Goal: Task Accomplishment & Management: Manage account settings

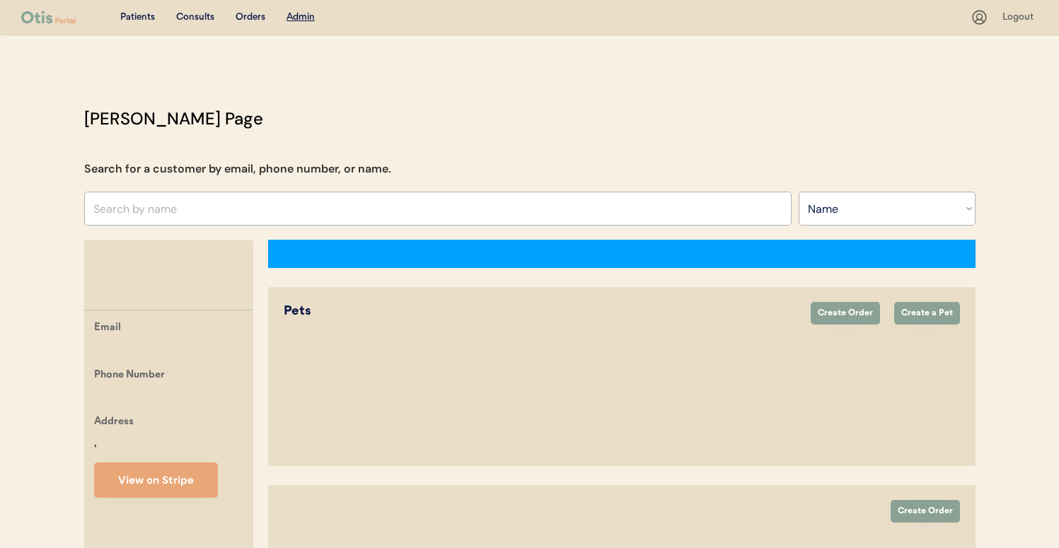
select select ""Name""
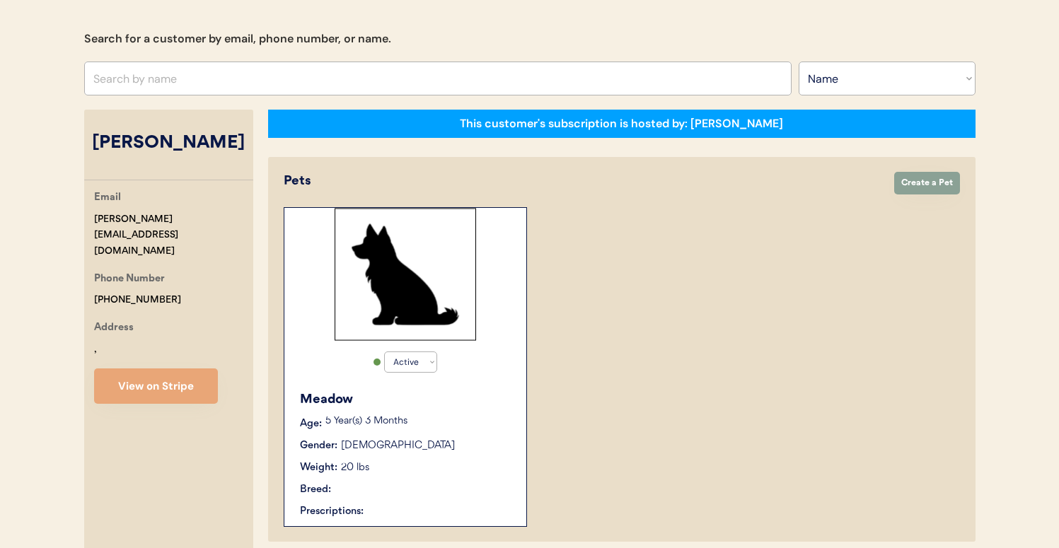
select select "true"
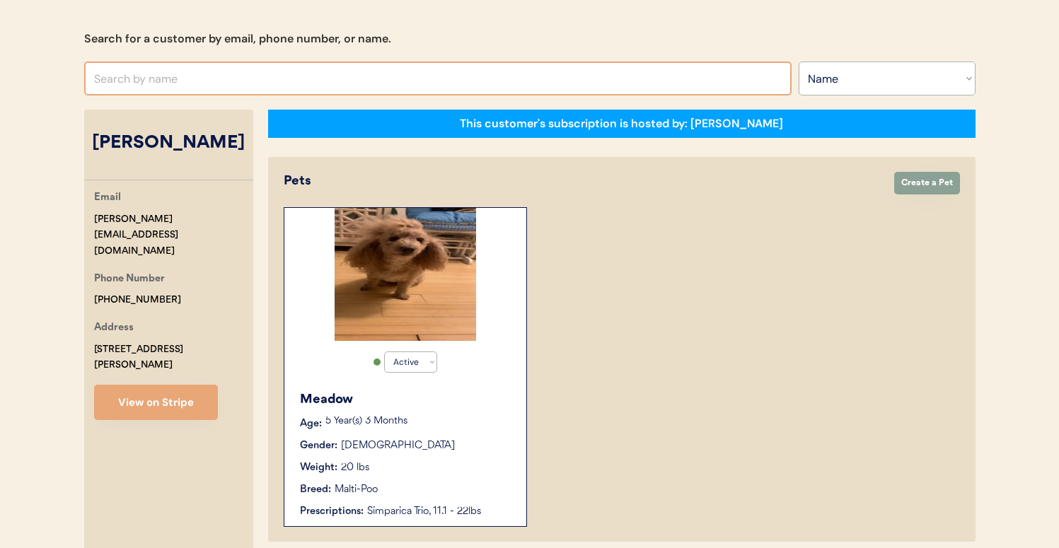
click at [407, 73] on input "text" at bounding box center [438, 79] width 708 height 34
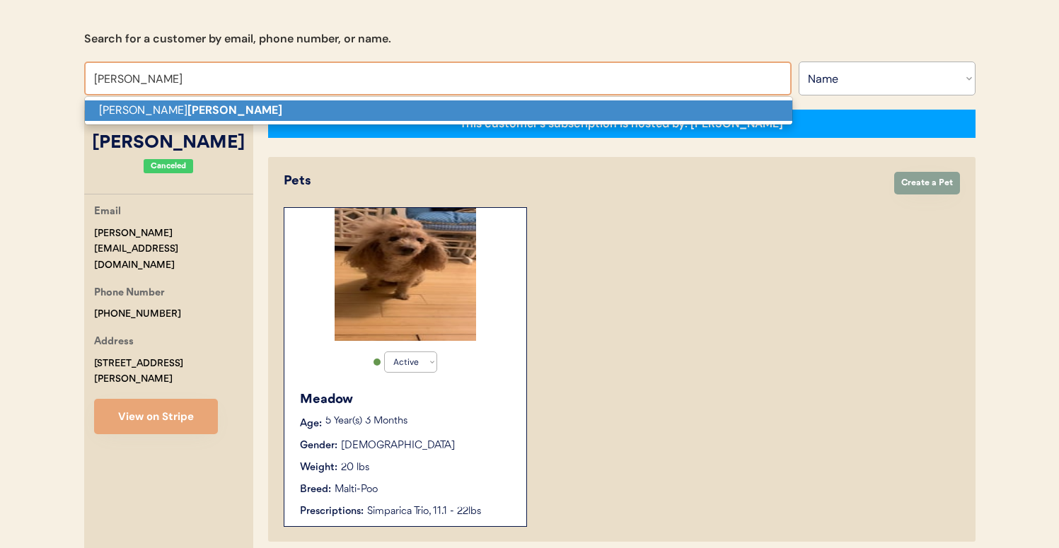
click at [367, 115] on p "[PERSON_NAME]" at bounding box center [439, 110] width 708 height 21
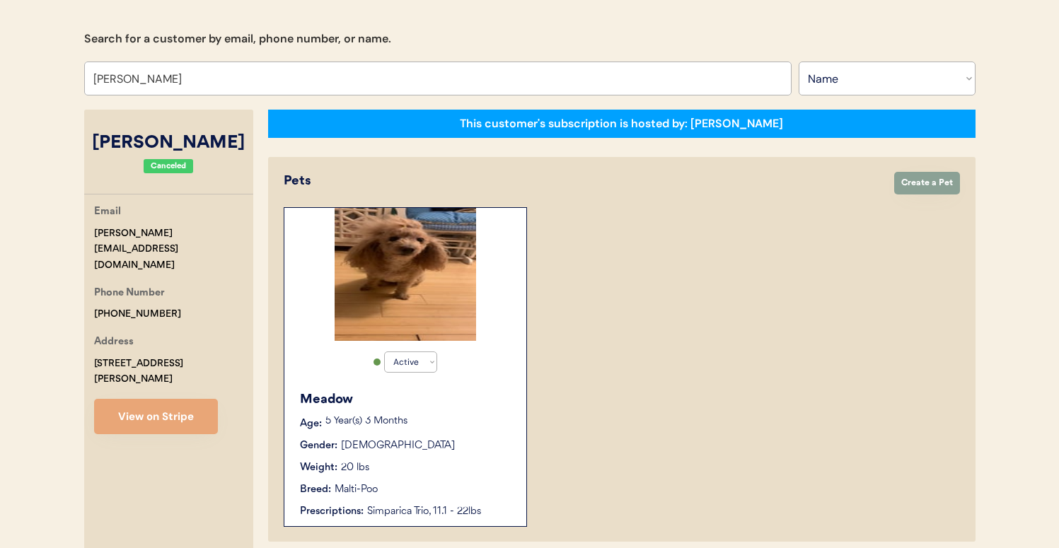
type input "[PERSON_NAME]"
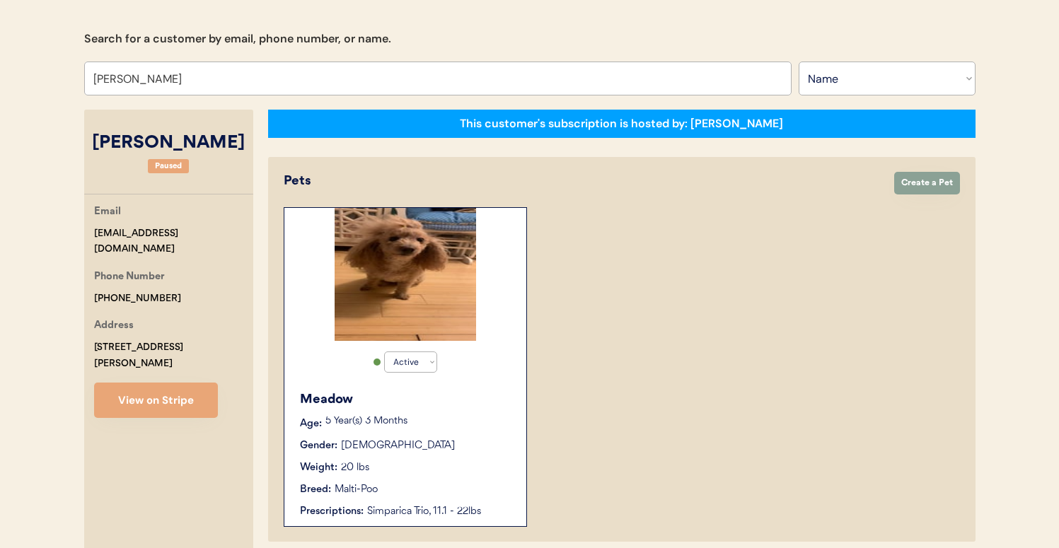
select select "true"
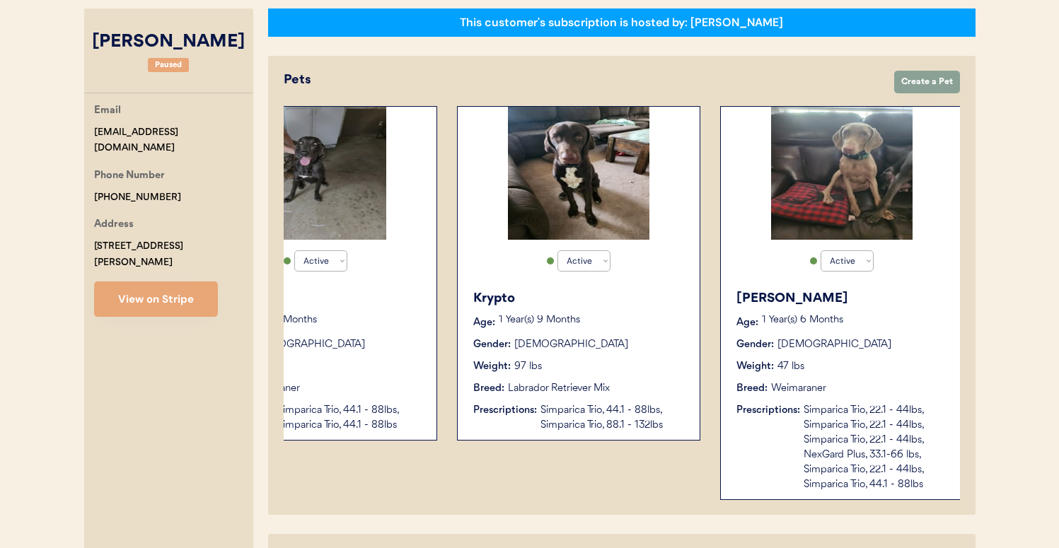
scroll to position [0, 113]
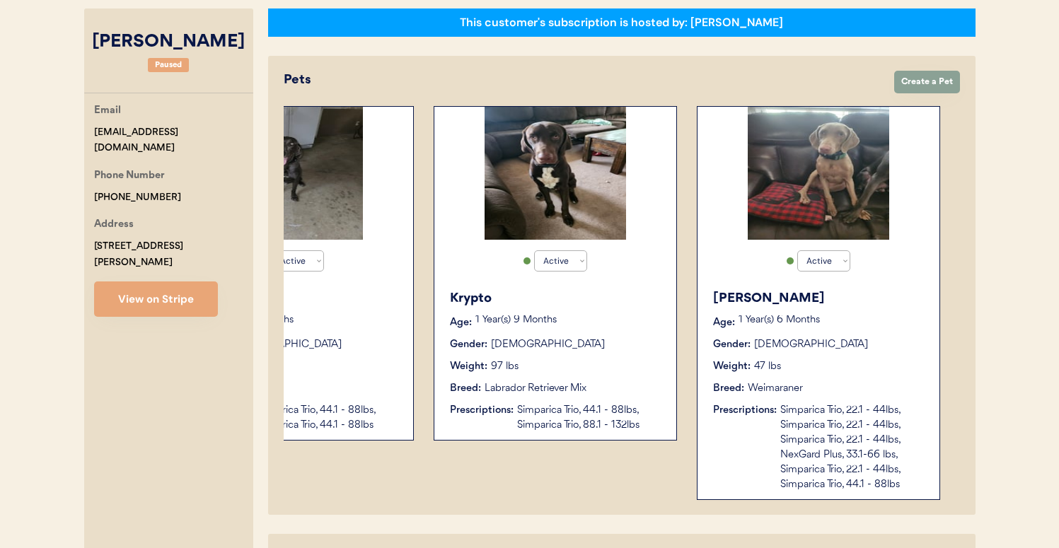
type input "[PERSON_NAME]"
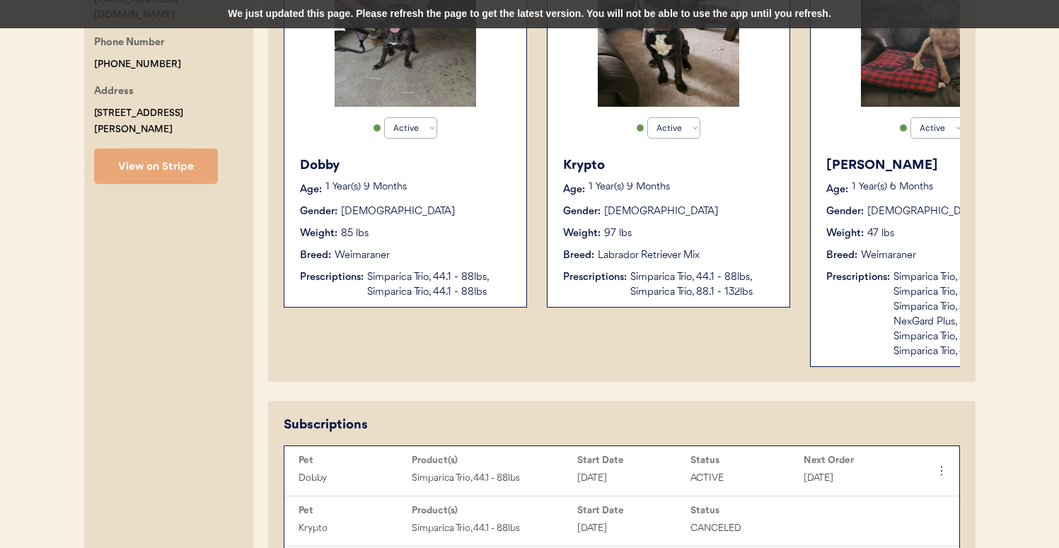
scroll to position [480, 0]
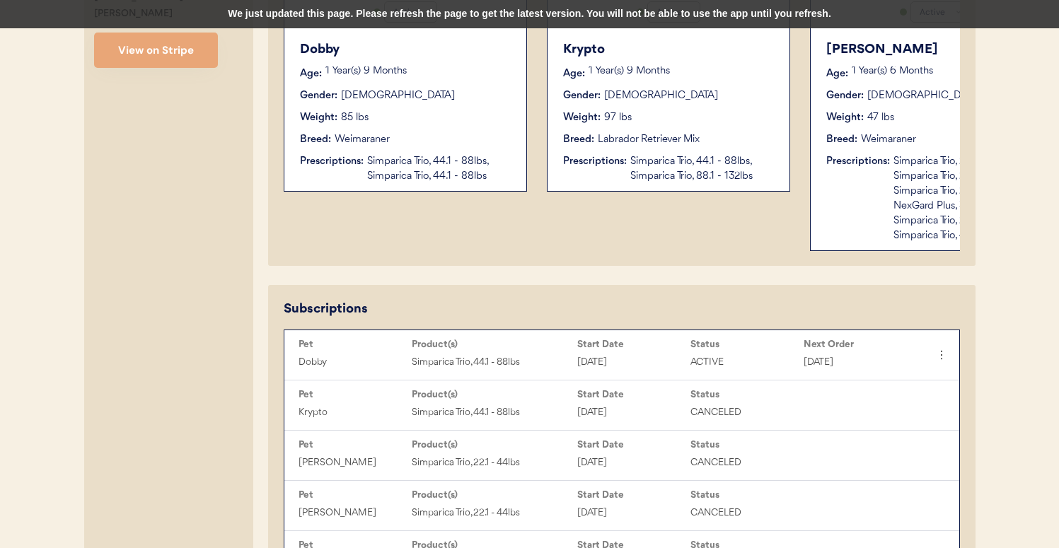
click at [540, 11] on div "We just updated this page. Please refresh the page to get the latest version. Y…" at bounding box center [529, 14] width 1059 height 28
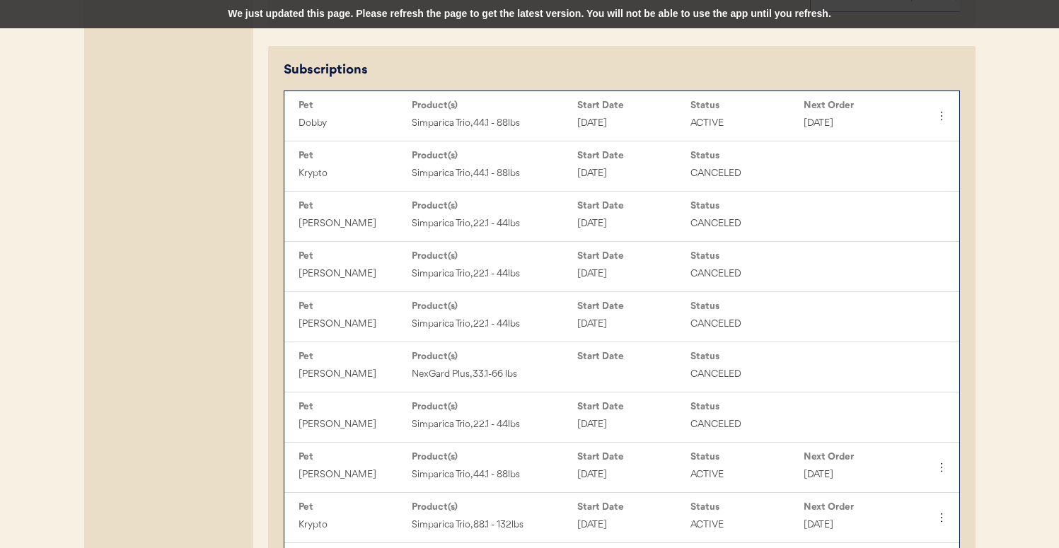
scroll to position [770, 0]
